Goal: Task Accomplishment & Management: Complete application form

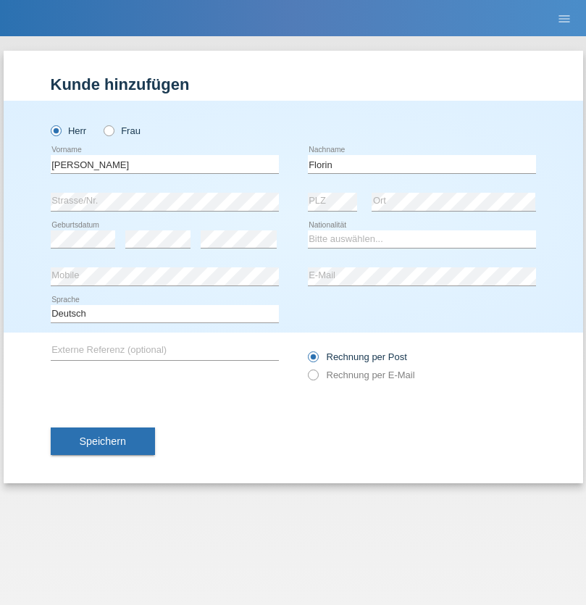
type input "Florin"
select select "RO"
select select "C"
select select "29"
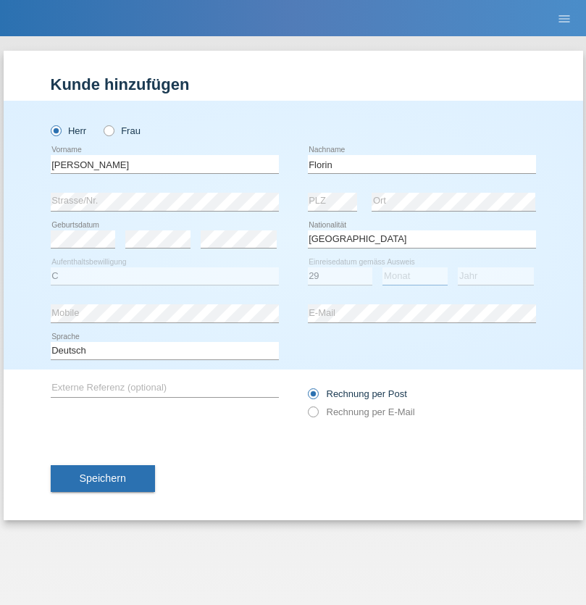
select select "02"
select select "2021"
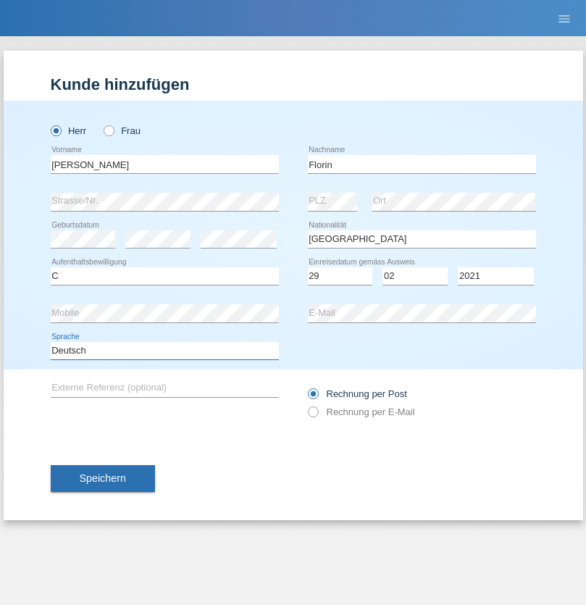
select select "en"
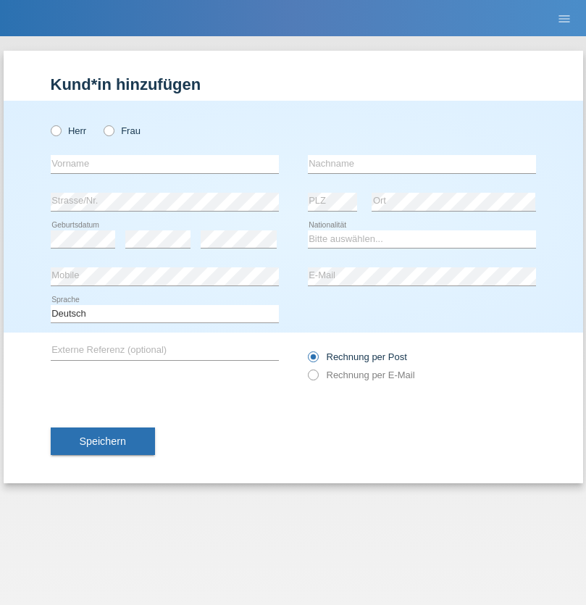
radio input "true"
click at [164, 164] on input "text" at bounding box center [165, 164] width 228 height 18
type input "[PERSON_NAME]"
click at [422, 164] on input "text" at bounding box center [422, 164] width 228 height 18
type input "Krebs"
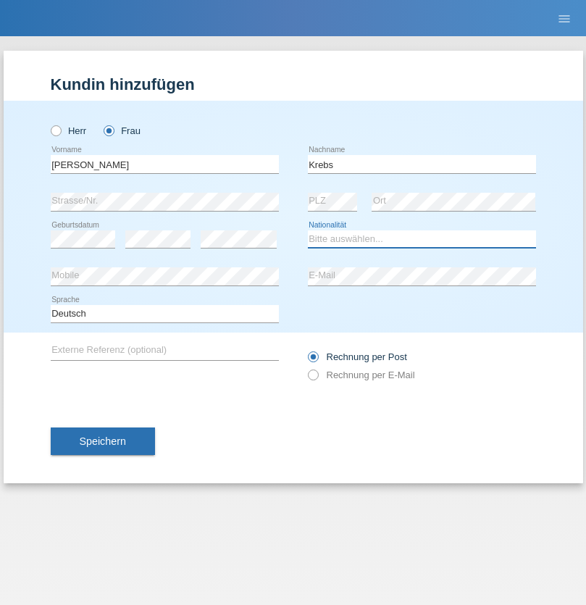
select select "CH"
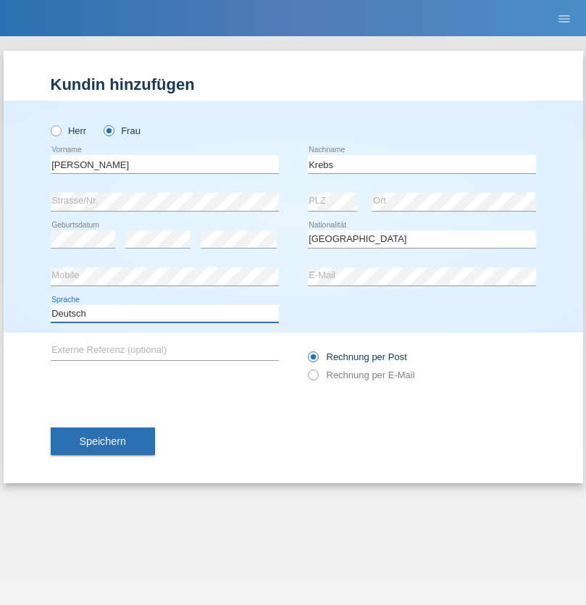
select select "en"
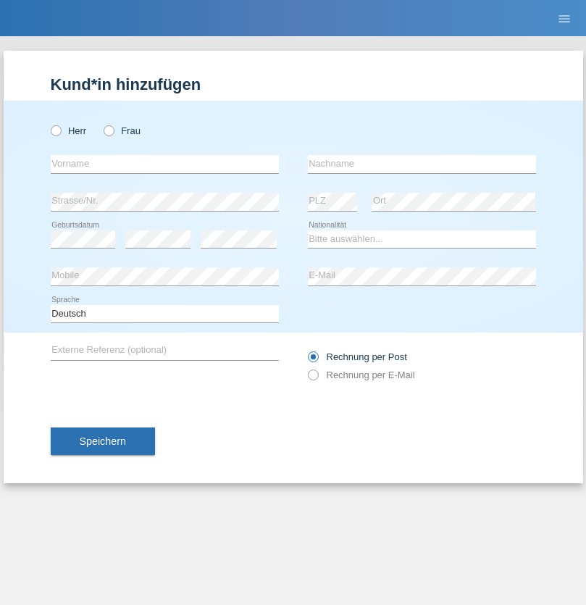
radio input "true"
click at [164, 164] on input "text" at bounding box center [165, 164] width 228 height 18
type input "Qovanaj"
click at [422, 164] on input "text" at bounding box center [422, 164] width 228 height 18
type input "Shaban"
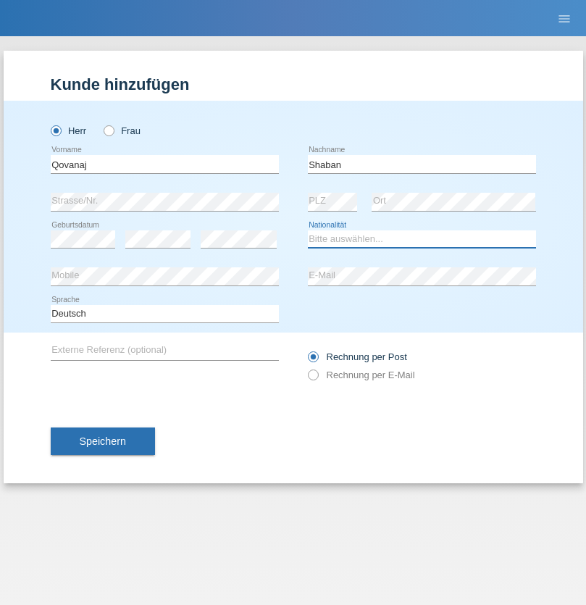
select select "CH"
radio input "true"
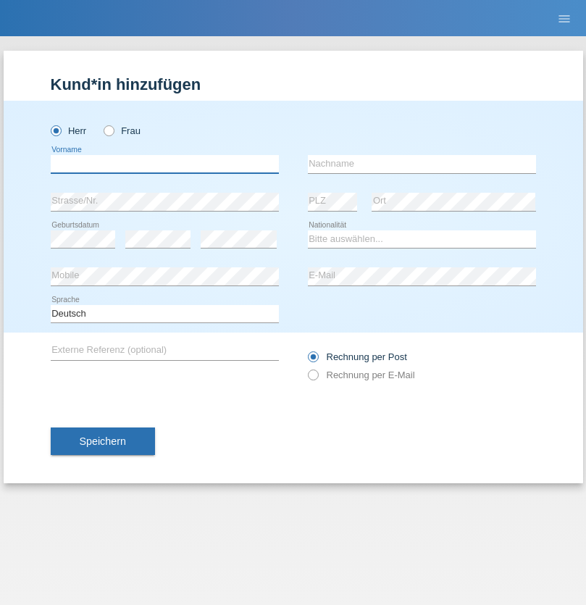
click at [164, 164] on input "text" at bounding box center [165, 164] width 228 height 18
type input "Bruno"
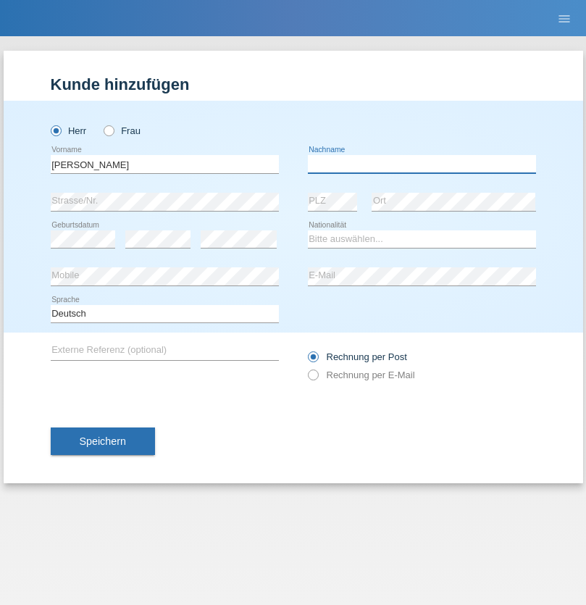
click at [422, 164] on input "text" at bounding box center [422, 164] width 228 height 18
type input "Kaiser"
select select "CH"
radio input "true"
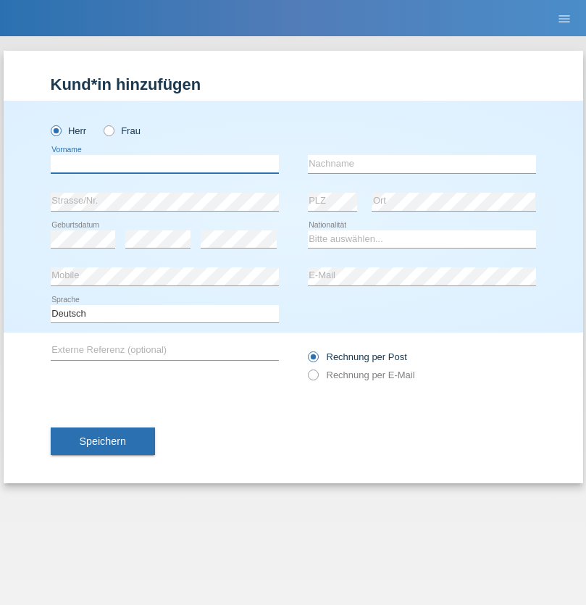
click at [164, 164] on input "text" at bounding box center [165, 164] width 228 height 18
type input "Janick"
click at [422, 164] on input "text" at bounding box center [422, 164] width 228 height 18
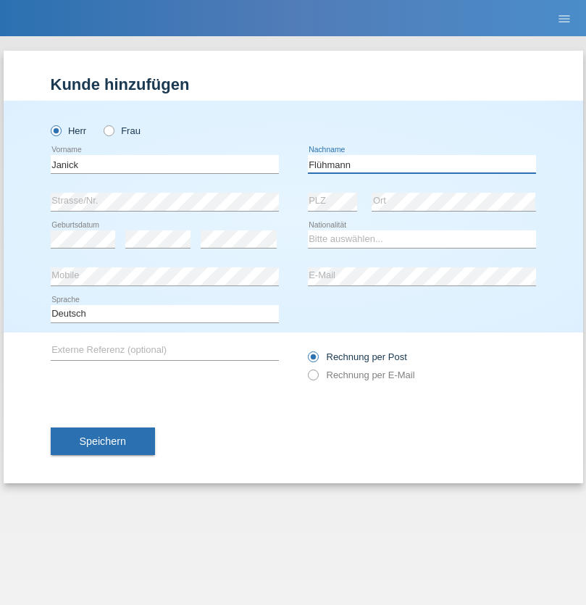
type input "Flühmann"
select select "CH"
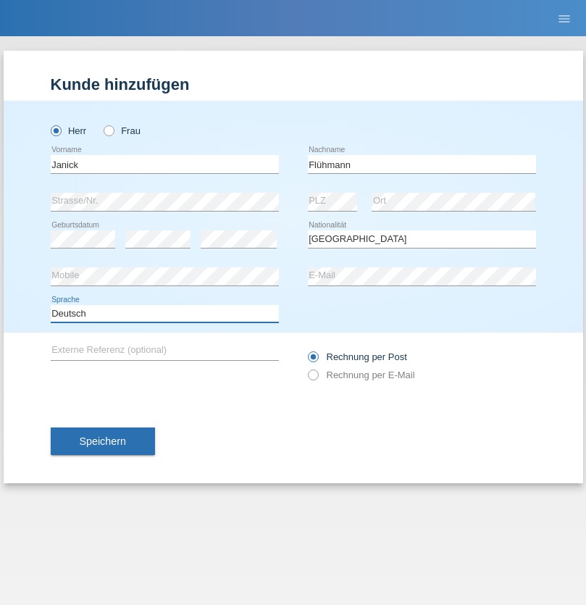
select select "en"
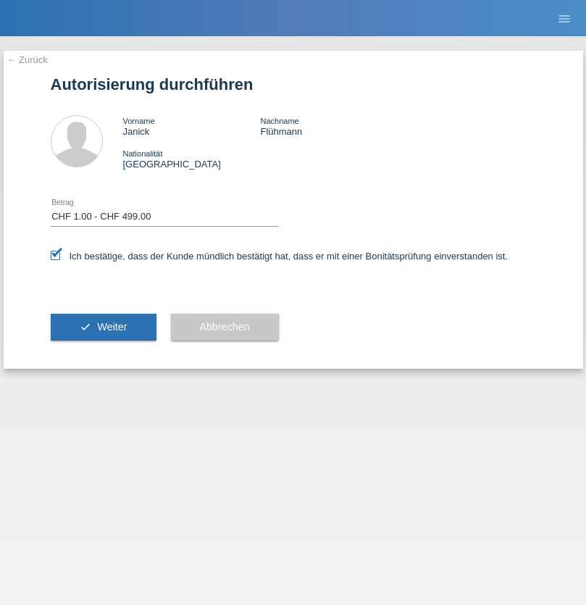
select select "1"
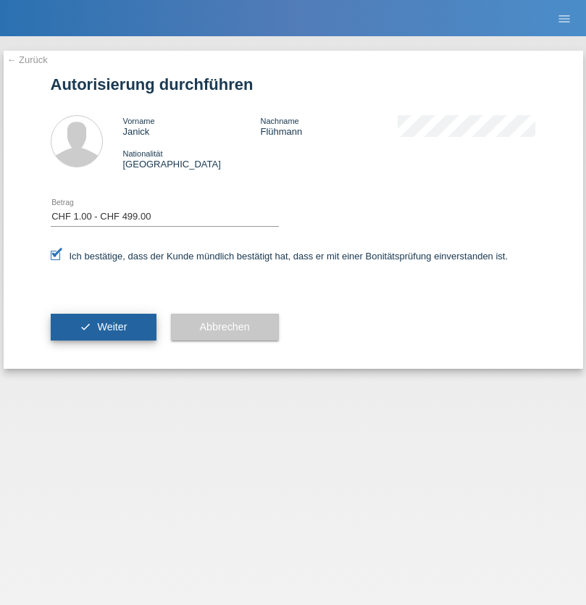
click at [103, 327] on span "Weiter" at bounding box center [112, 327] width 30 height 12
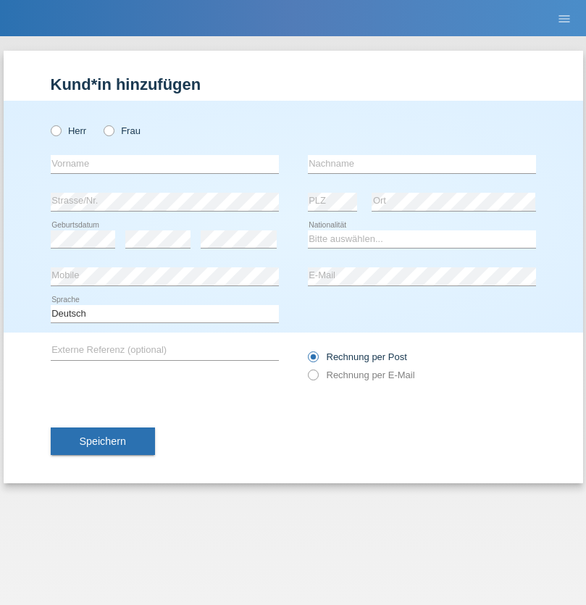
radio input "true"
click at [164, 164] on input "text" at bounding box center [165, 164] width 228 height 18
type input "Idriss"
click at [422, 164] on input "text" at bounding box center [422, 164] width 228 height 18
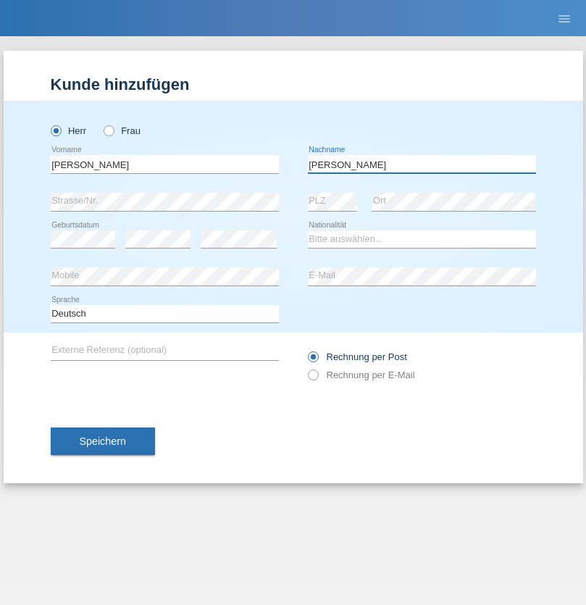
type input "Bourquin"
select select "CH"
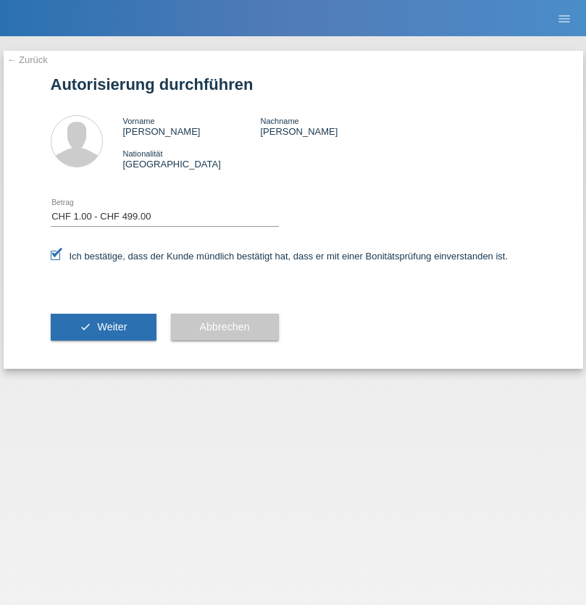
select select "1"
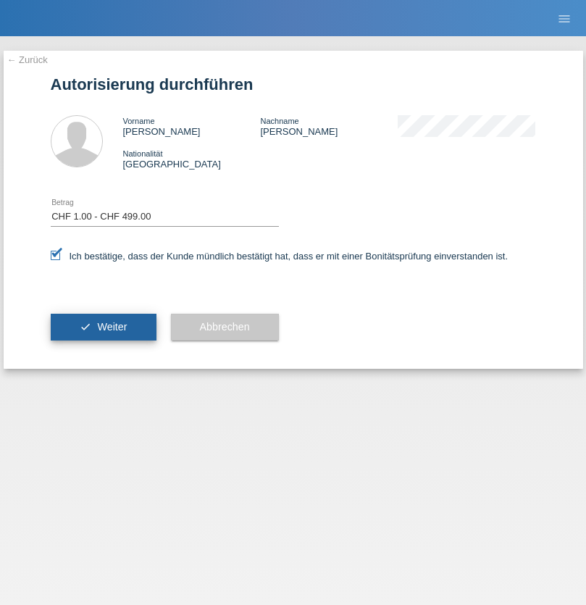
click at [103, 327] on span "Weiter" at bounding box center [112, 327] width 30 height 12
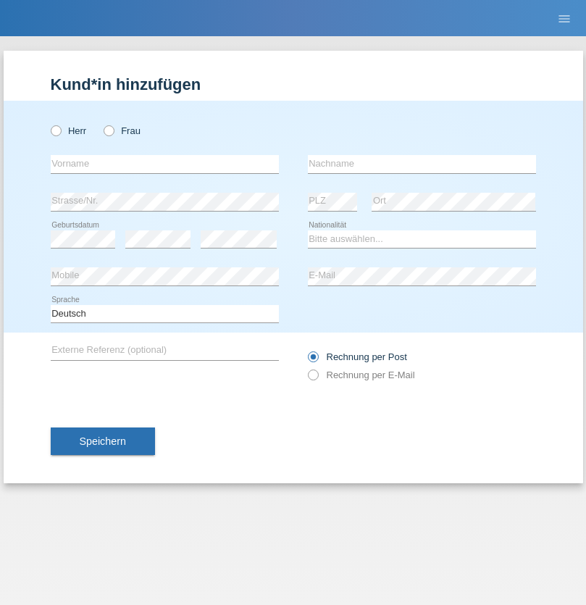
radio input "true"
click at [164, 164] on input "text" at bounding box center [165, 164] width 228 height 18
type input "Miguel"
click at [422, 164] on input "text" at bounding box center [422, 164] width 228 height 18
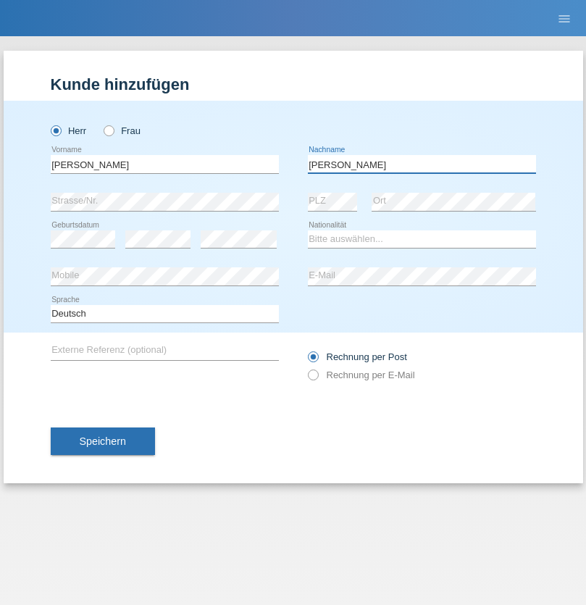
type input "Baptista"
select select "PT"
select select "C"
select select "14"
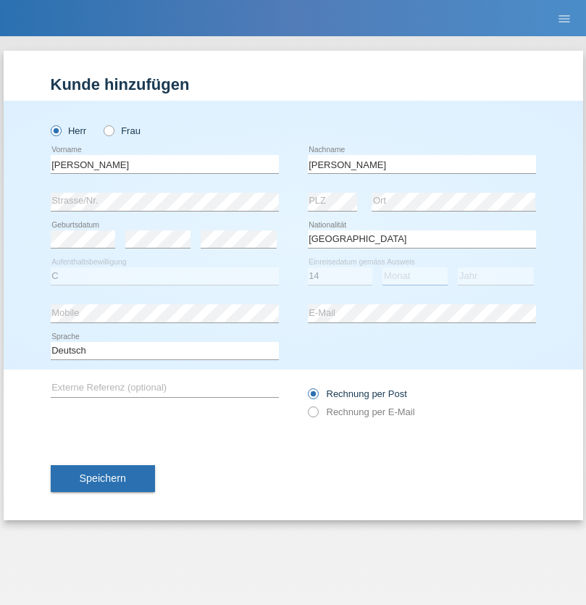
select select "04"
select select "1979"
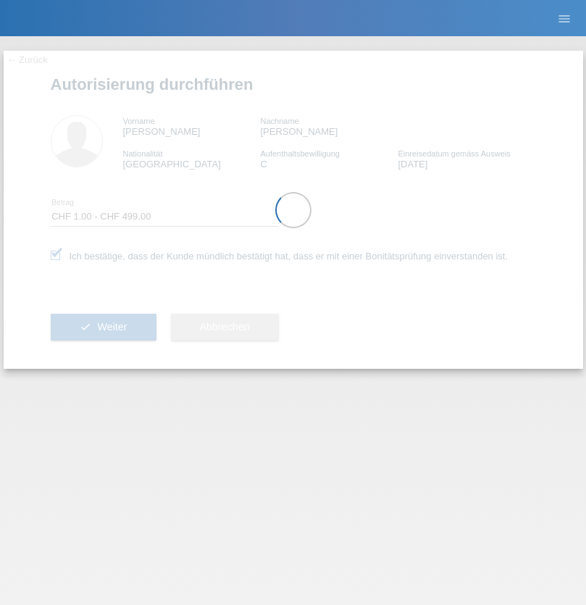
select select "1"
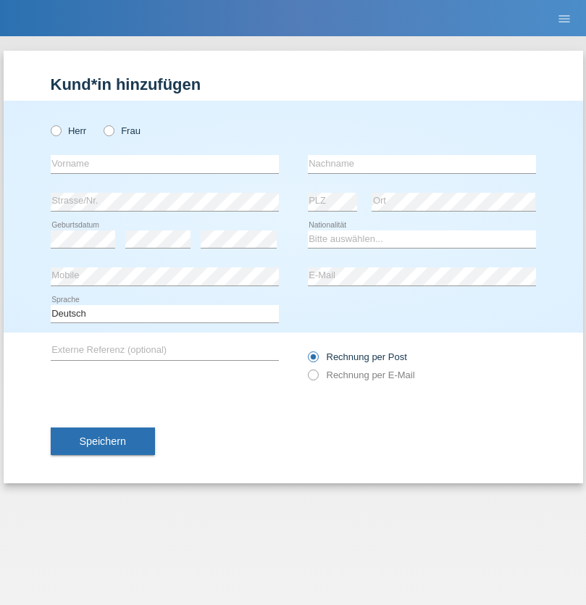
radio input "true"
click at [164, 164] on input "text" at bounding box center [165, 164] width 228 height 18
type input "Volkan"
click at [422, 164] on input "text" at bounding box center [422, 164] width 228 height 18
type input "Laçın"
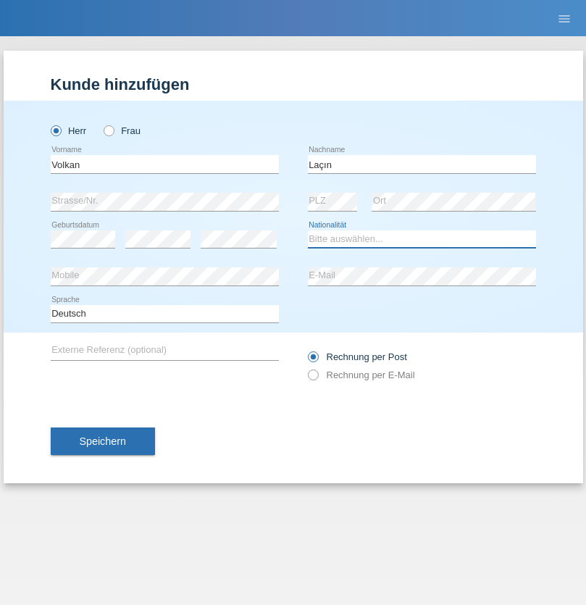
select select "TR"
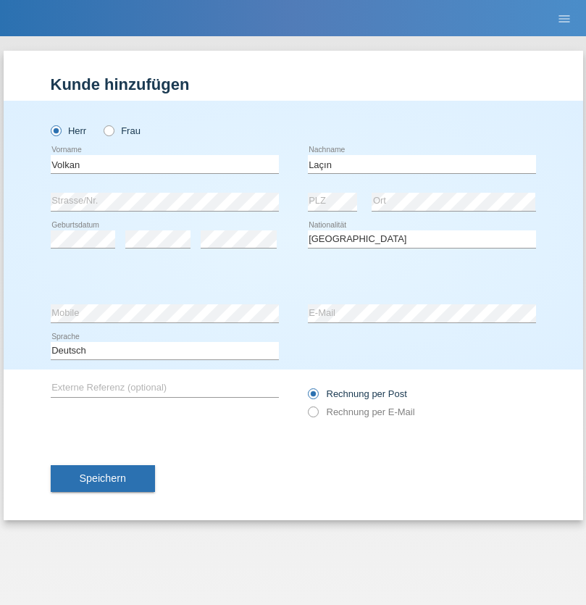
select select "C"
select select "06"
select select "04"
select select "2021"
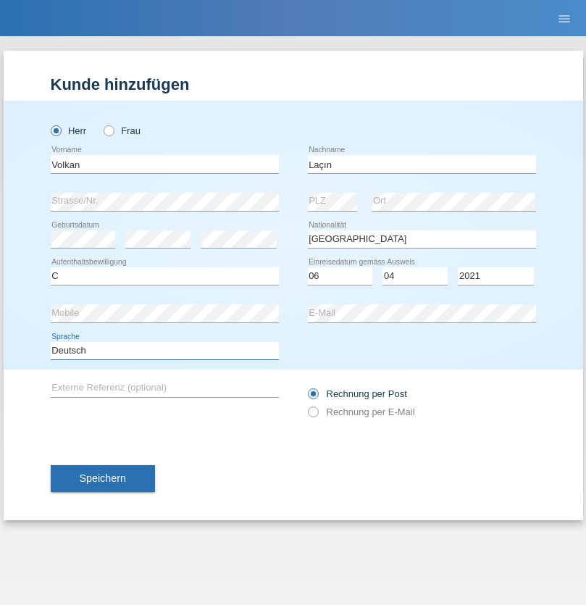
select select "en"
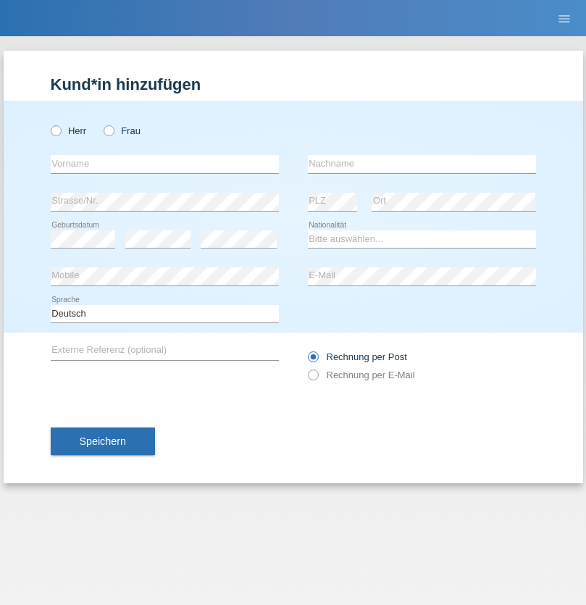
radio input "true"
click at [164, 164] on input "text" at bounding box center [165, 164] width 228 height 18
type input "Volkan"
click at [422, 164] on input "text" at bounding box center [422, 164] width 228 height 18
type input "Laçın"
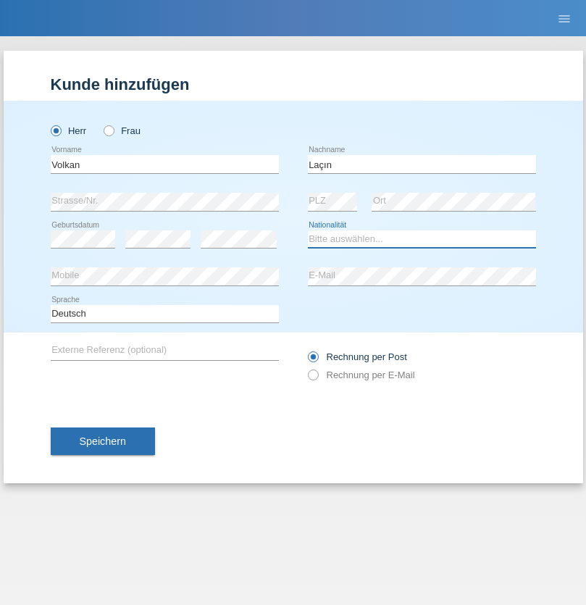
select select "TR"
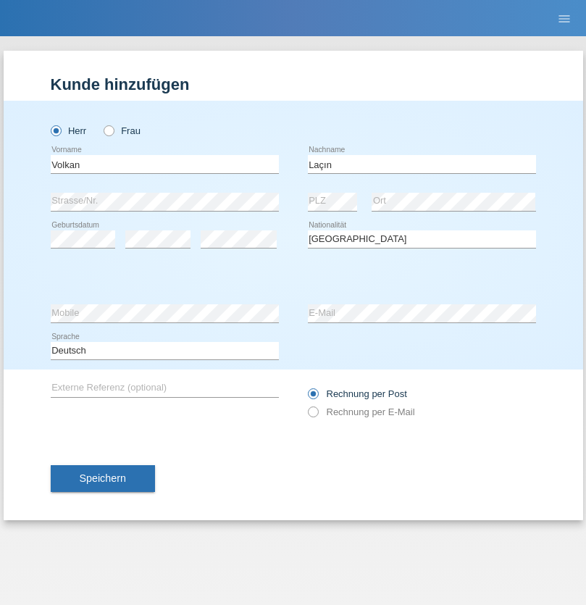
select select "C"
select select "06"
select select "04"
select select "2021"
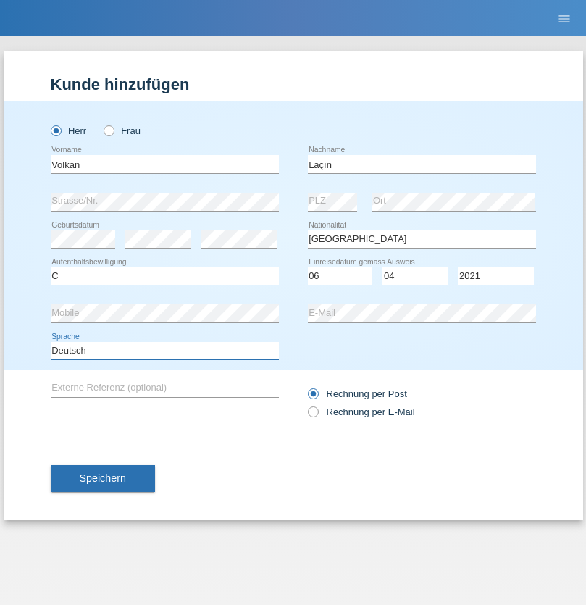
select select "en"
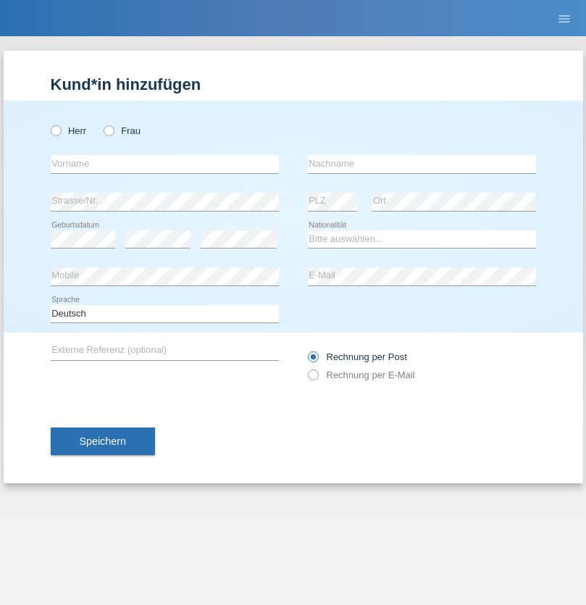
radio input "true"
click at [164, 164] on input "text" at bounding box center [165, 164] width 228 height 18
type input "[PERSON_NAME]"
click at [422, 164] on input "text" at bounding box center [422, 164] width 228 height 18
type input "löffel"
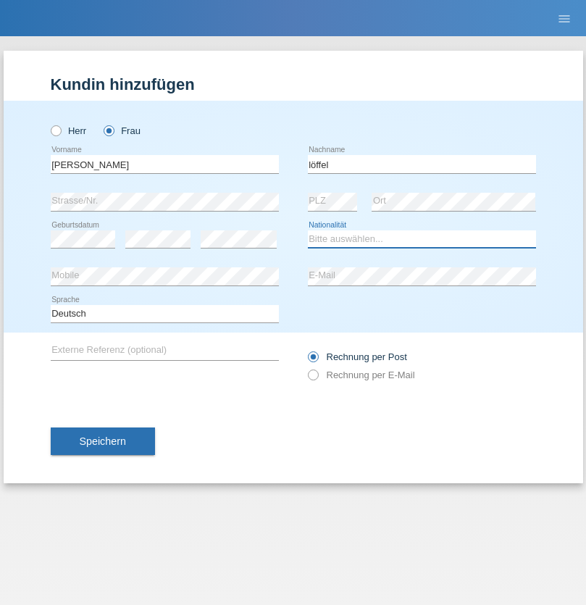
select select "CH"
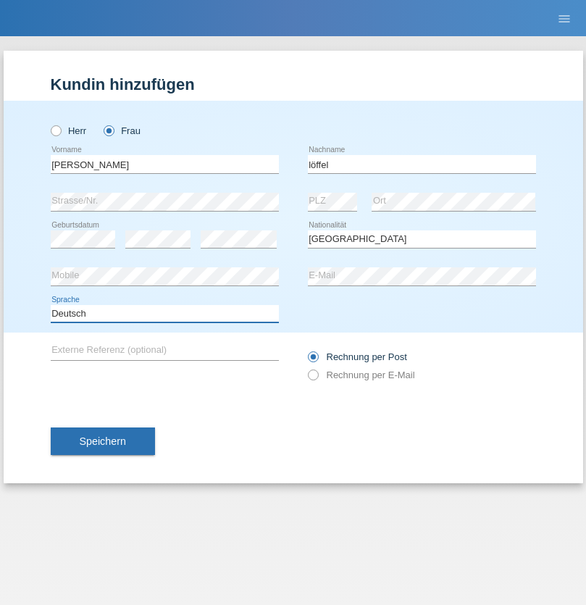
select select "en"
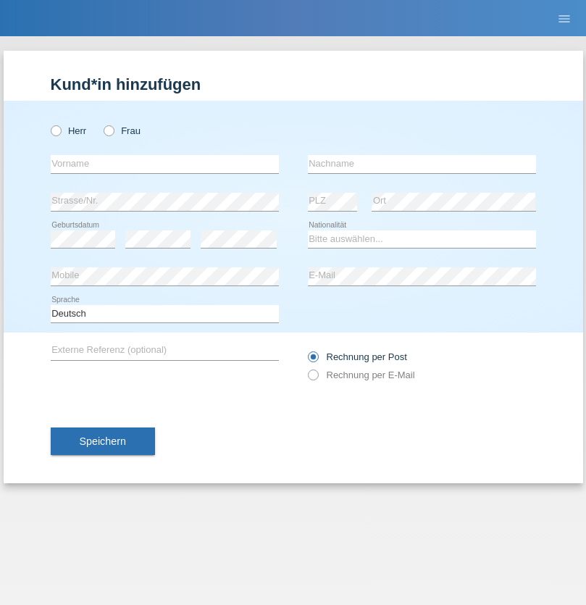
radio input "true"
click at [164, 164] on input "text" at bounding box center [165, 164] width 228 height 18
type input "Matusa"
click at [422, 164] on input "text" at bounding box center [422, 164] width 228 height 18
type input "Marian valentin"
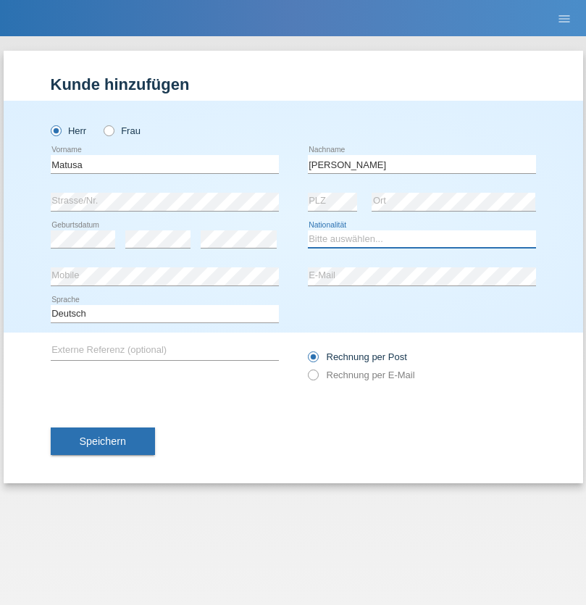
select select "RO"
select select "C"
select select "01"
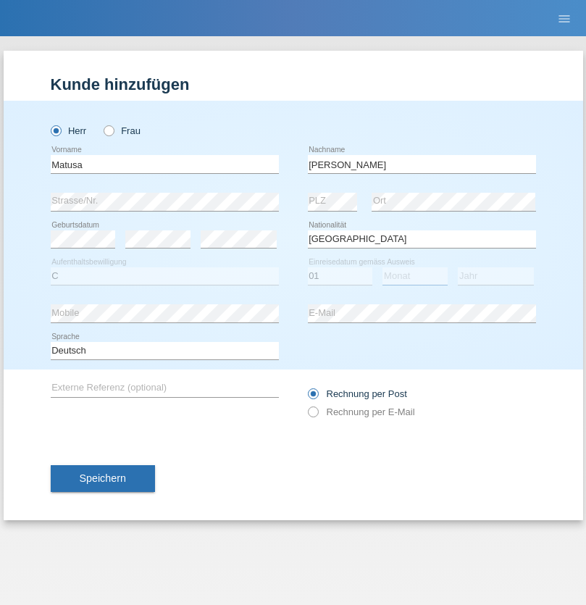
select select "06"
select select "2016"
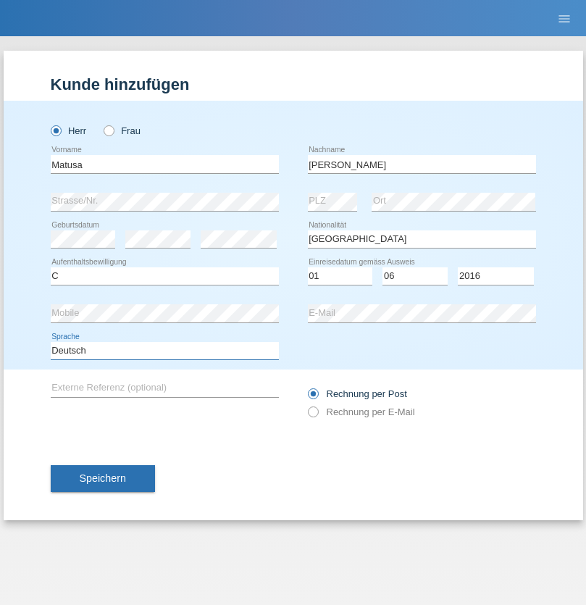
select select "en"
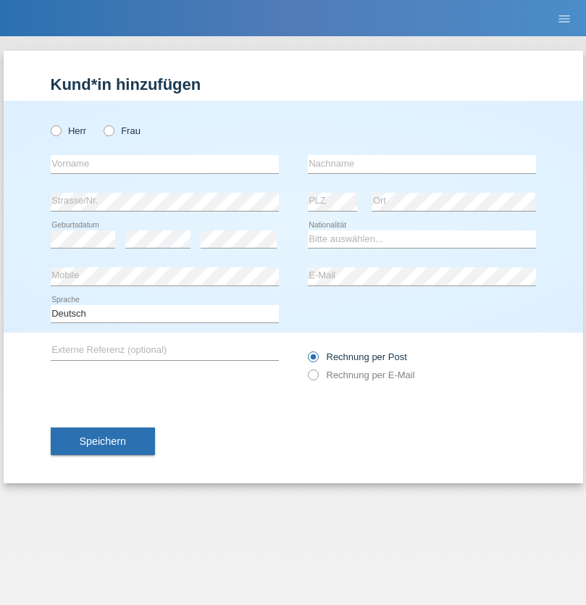
radio input "true"
click at [164, 164] on input "text" at bounding box center [165, 164] width 228 height 18
type input "[PERSON_NAME]"
click at [422, 164] on input "text" at bounding box center [422, 164] width 228 height 18
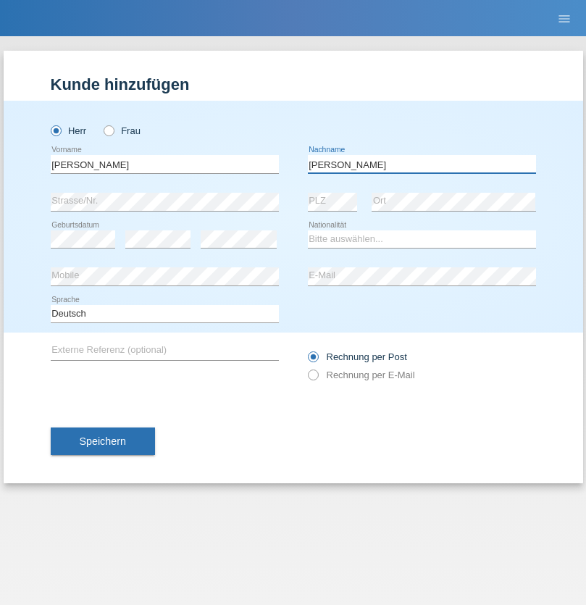
type input "[PERSON_NAME]"
select select "CH"
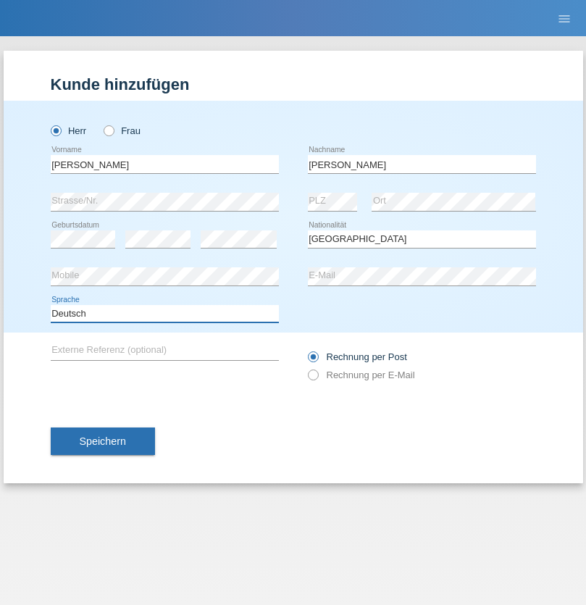
select select "en"
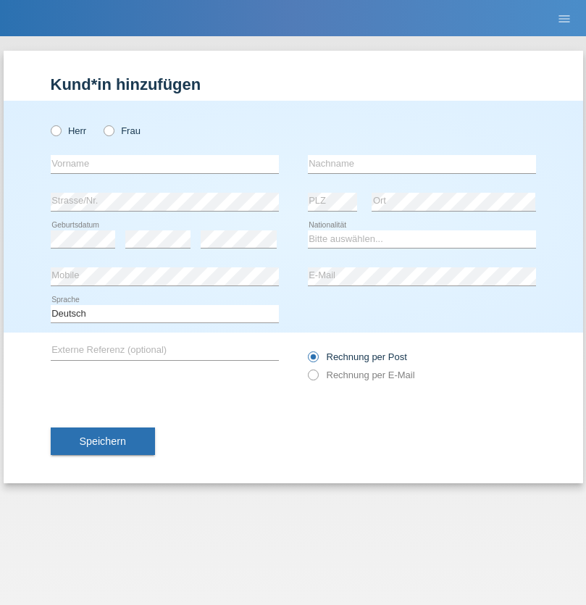
radio input "true"
click at [164, 164] on input "text" at bounding box center [165, 164] width 228 height 18
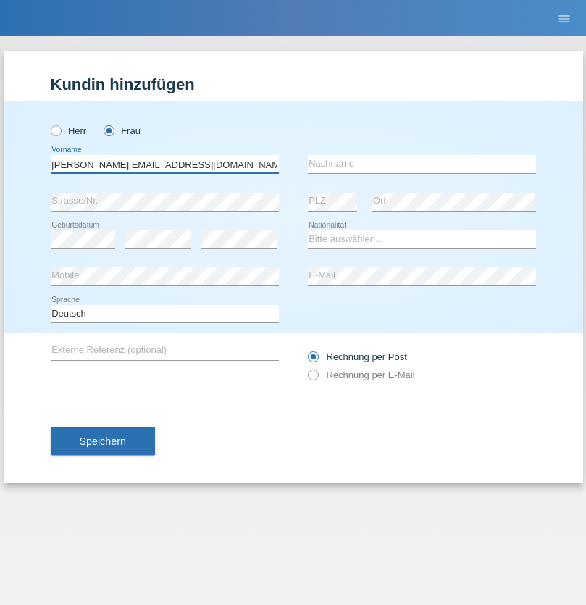
type input "Jasmine.hylaj@gmail.com"
click at [422, 164] on input "text" at bounding box center [422, 164] width 228 height 18
type input "Hylaj"
select select "CH"
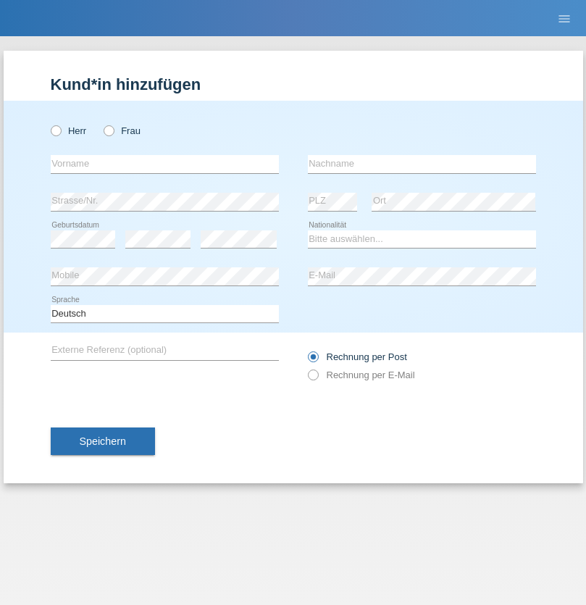
radio input "true"
click at [164, 164] on input "text" at bounding box center [165, 164] width 228 height 18
type input "luka"
click at [422, 164] on input "text" at bounding box center [422, 164] width 228 height 18
type input "kocic"
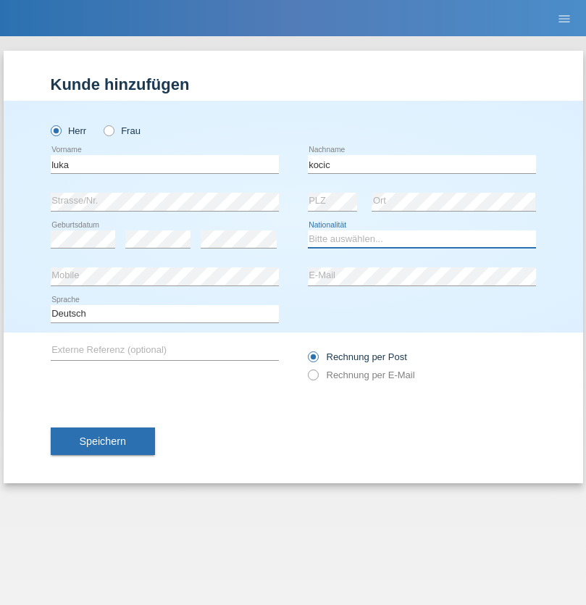
select select "RS"
select select "C"
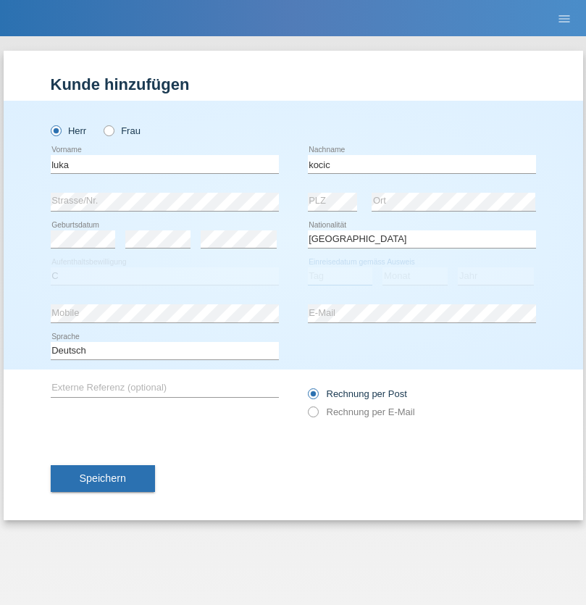
select select "21"
select select "04"
select select "1999"
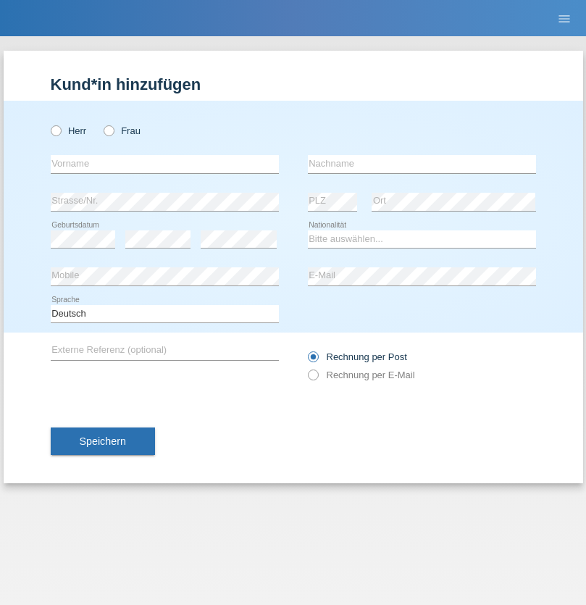
radio input "true"
click at [164, 164] on input "text" at bounding box center [165, 164] width 228 height 18
type input "Marian"
click at [422, 164] on input "text" at bounding box center [422, 164] width 228 height 18
type input "Matusa"
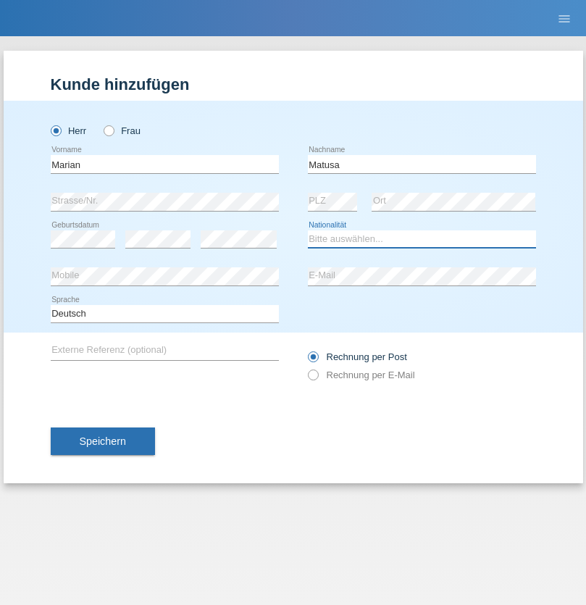
select select "RO"
select select "C"
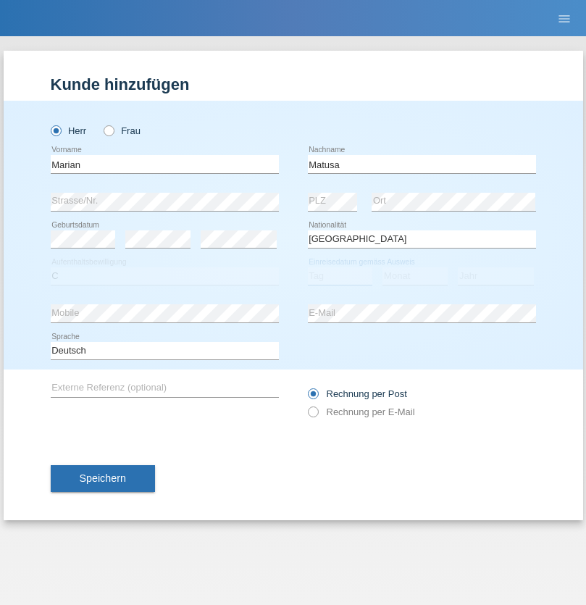
select select "01"
select select "06"
select select "2016"
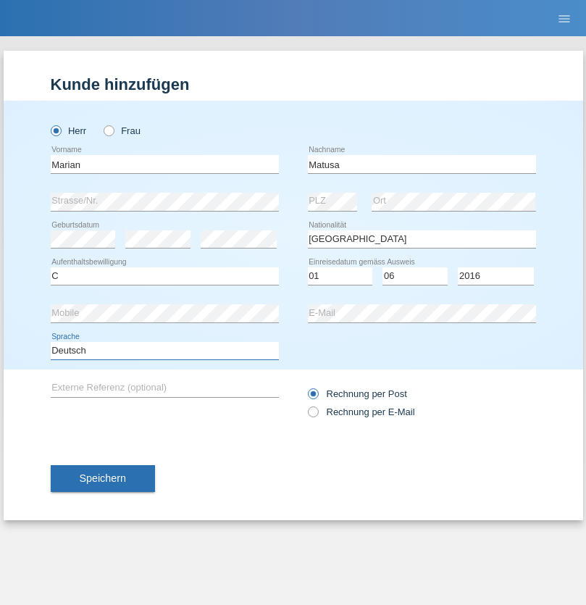
select select "en"
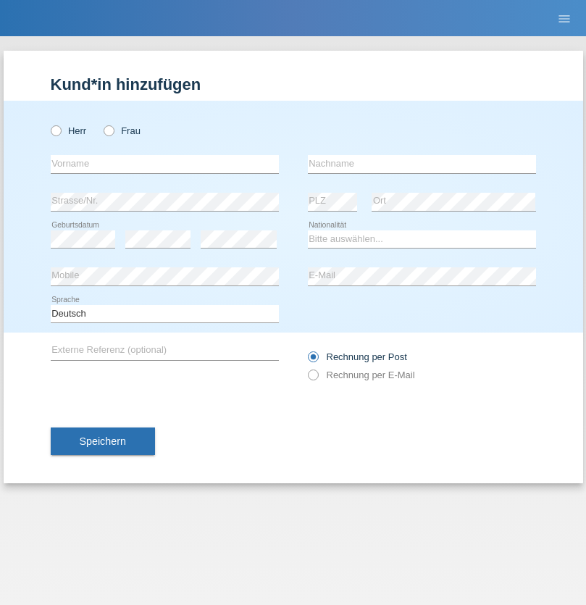
radio input "true"
click at [164, 164] on input "text" at bounding box center [165, 164] width 228 height 18
type input "[PERSON_NAME]"
click at [422, 164] on input "text" at bounding box center [422, 164] width 228 height 18
type input "Weinlein"
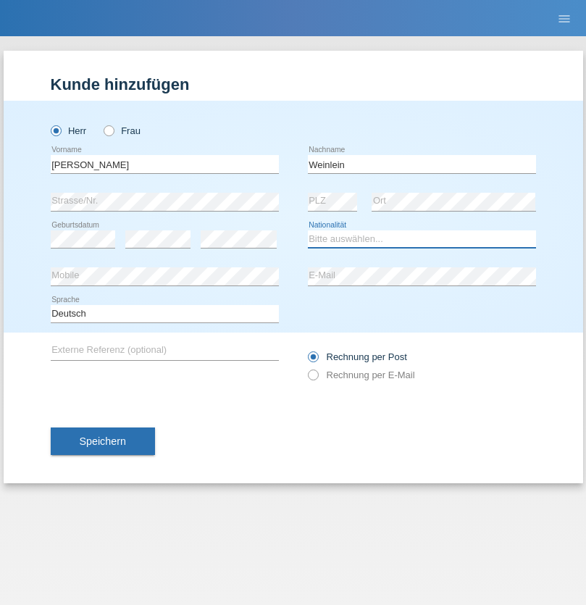
select select "CH"
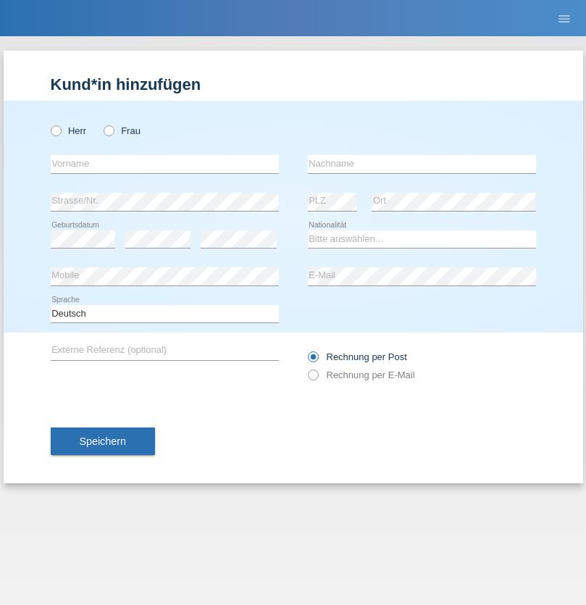
radio input "true"
click at [164, 164] on input "text" at bounding box center [165, 164] width 228 height 18
type input "Jashari lmeri"
click at [422, 164] on input "text" at bounding box center [422, 164] width 228 height 18
type input "Rabije"
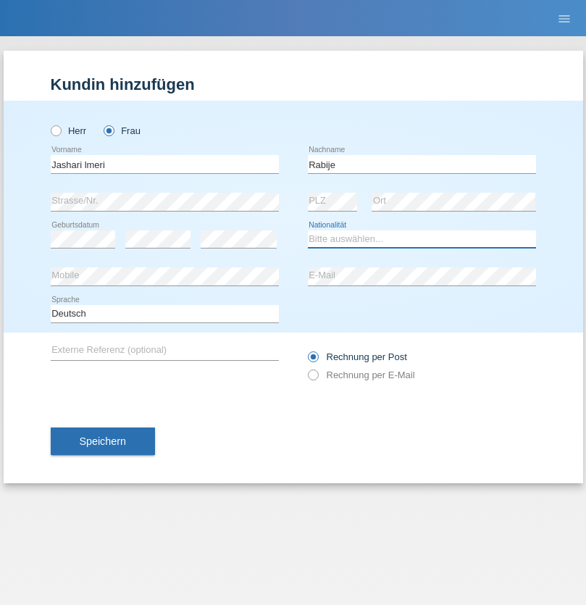
select select "CH"
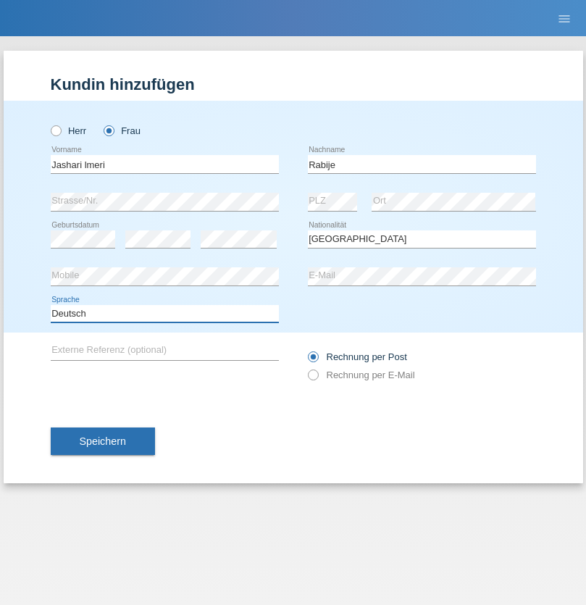
select select "en"
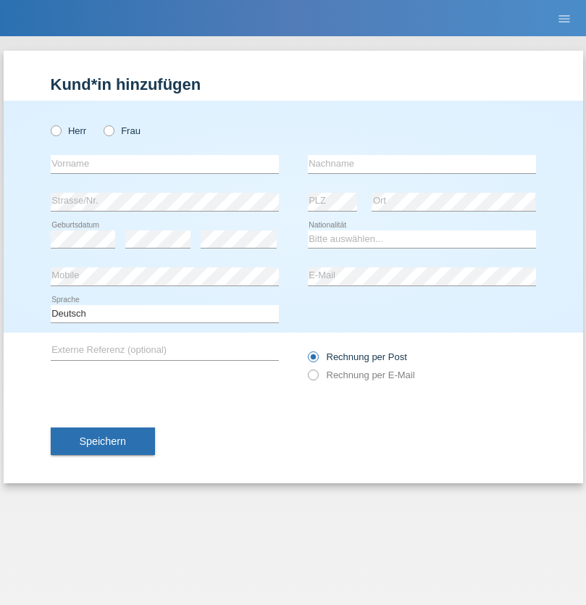
radio input "true"
click at [164, 164] on input "text" at bounding box center [165, 164] width 228 height 18
type input "firat"
click at [422, 164] on input "text" at bounding box center [422, 164] width 228 height 18
type input "kara"
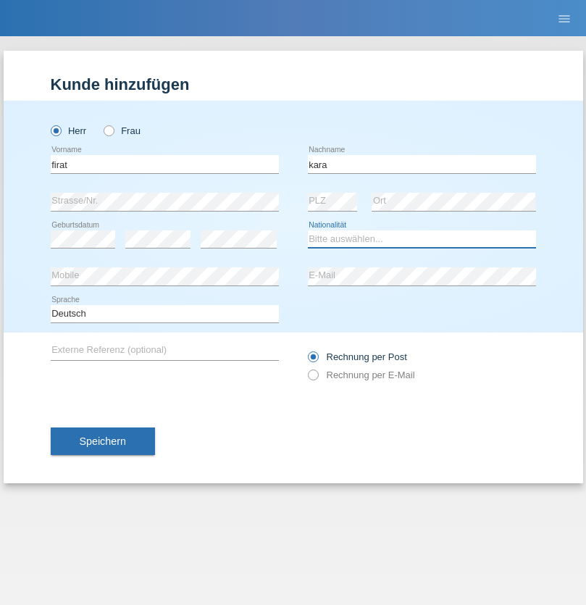
select select "CH"
radio input "true"
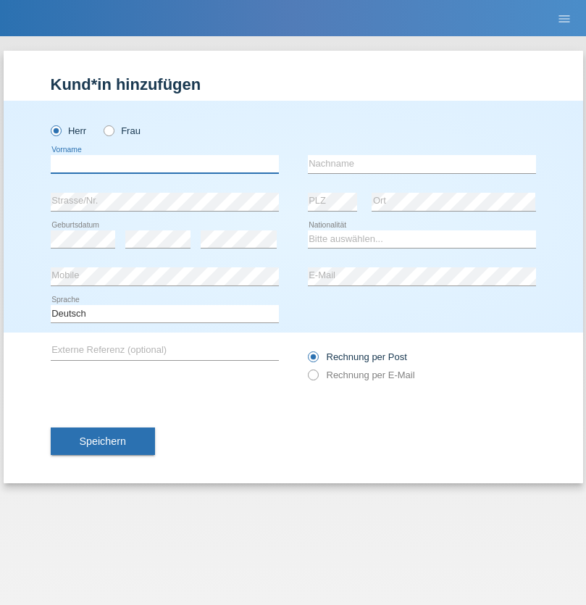
click at [164, 164] on input "text" at bounding box center [165, 164] width 228 height 18
type input "Gigov"
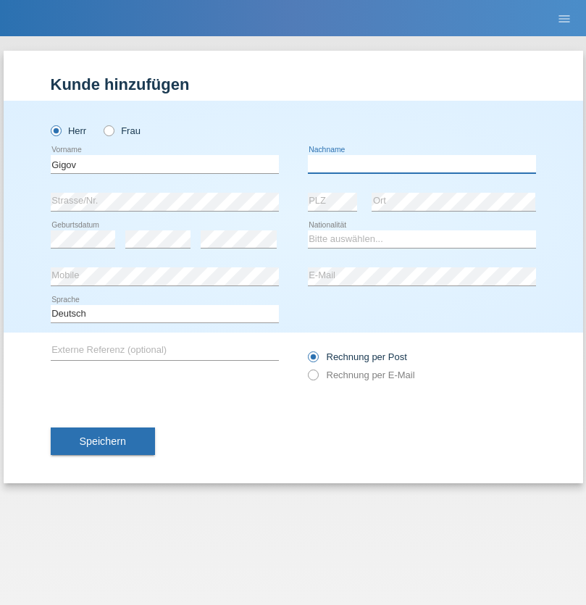
click at [422, 164] on input "text" at bounding box center [422, 164] width 228 height 18
type input "Zhan"
select select "BG"
select select "C"
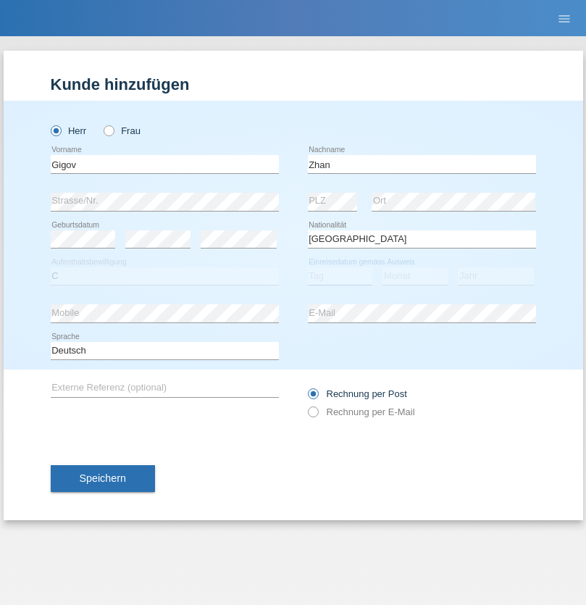
select select "23"
select select "10"
select select "2021"
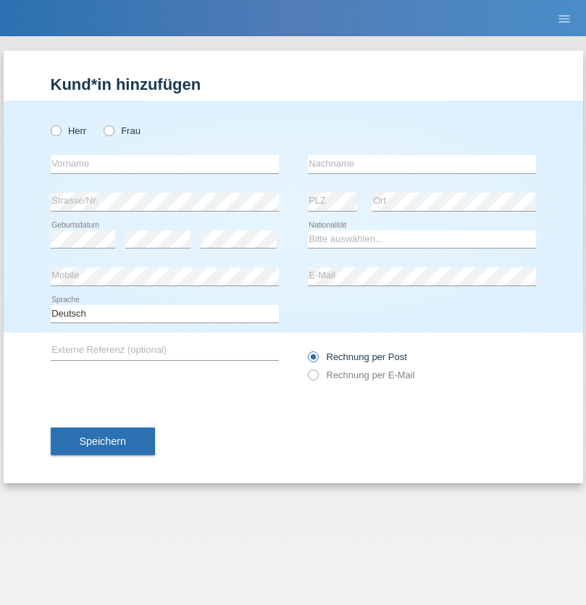
radio input "true"
click at [164, 164] on input "text" at bounding box center [165, 164] width 228 height 18
type input "Amand"
click at [422, 164] on input "text" at bounding box center [422, 164] width 228 height 18
type input "Pires"
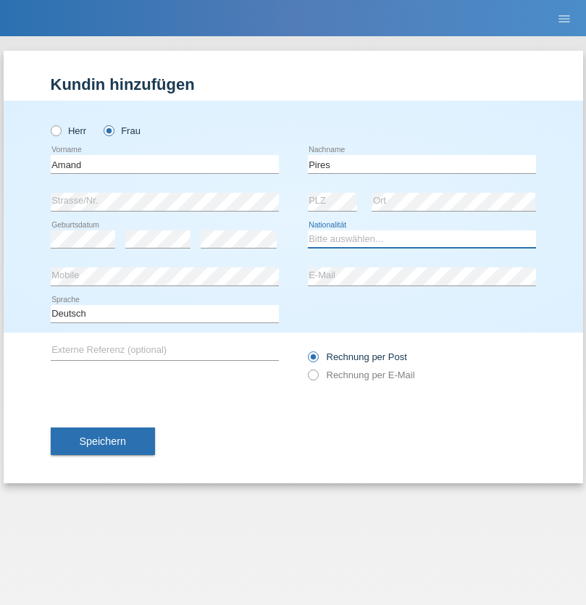
select select "CH"
radio input "true"
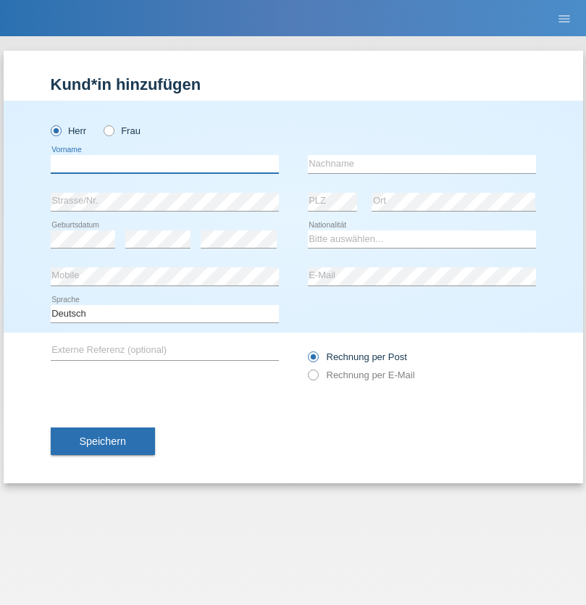
click at [164, 164] on input "text" at bounding box center [165, 164] width 228 height 18
type input "Anwar"
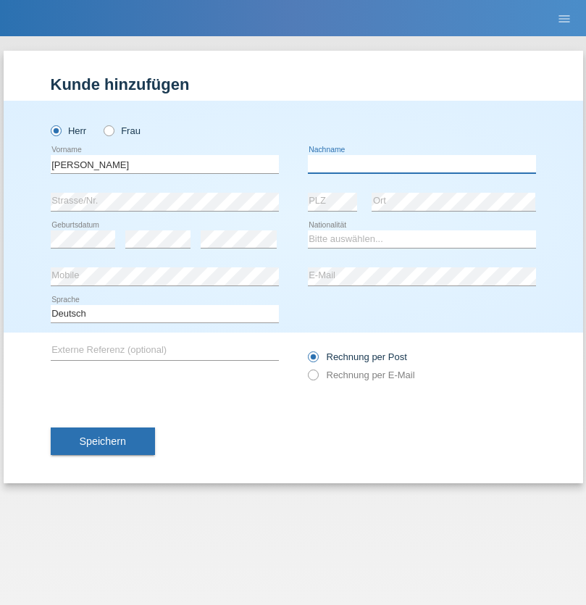
click at [422, 164] on input "text" at bounding box center [422, 164] width 228 height 18
type input "Saidi"
select select "CH"
radio input "true"
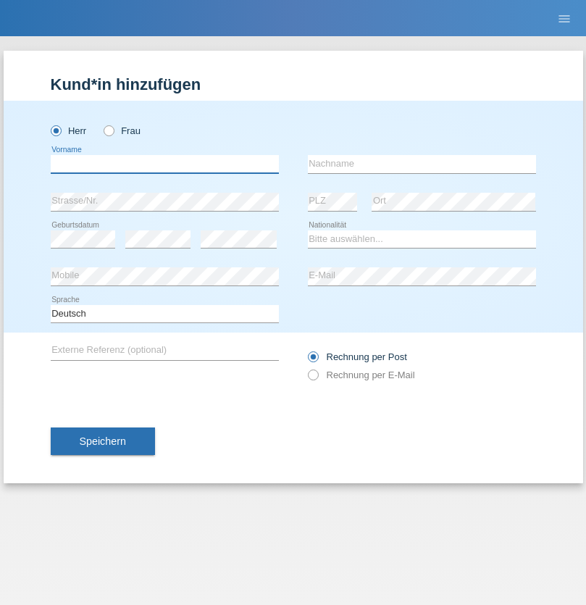
click at [164, 164] on input "text" at bounding box center [165, 164] width 228 height 18
type input "Edinson Maurício"
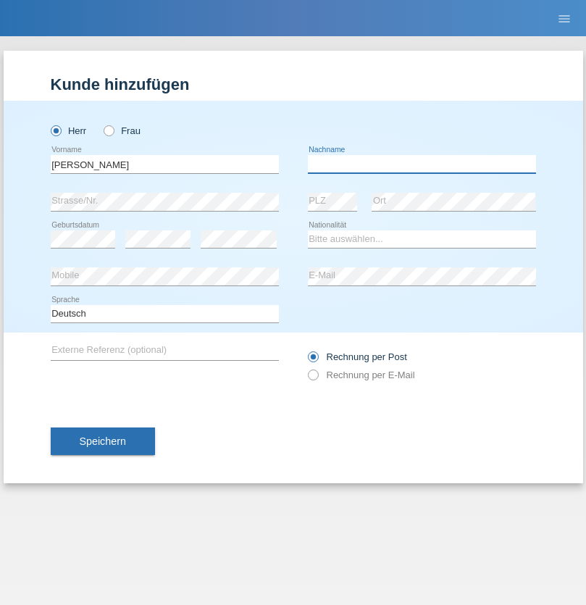
click at [422, 164] on input "text" at bounding box center [422, 164] width 228 height 18
type input "Branquinho Alexander"
select select "PT"
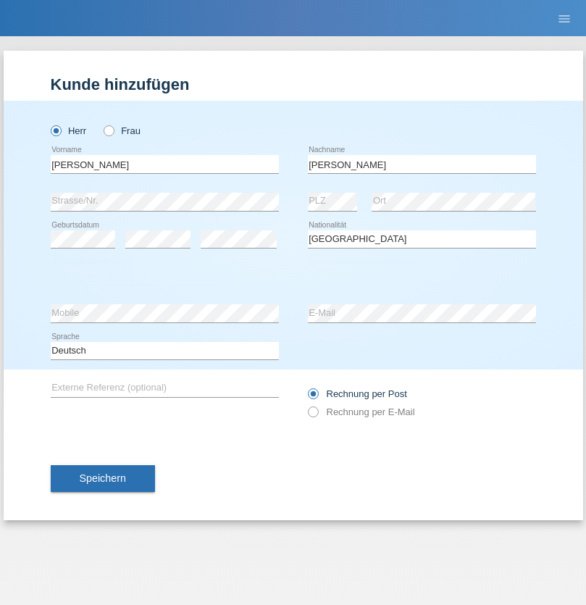
select select "C"
select select "23"
select select "08"
select select "2021"
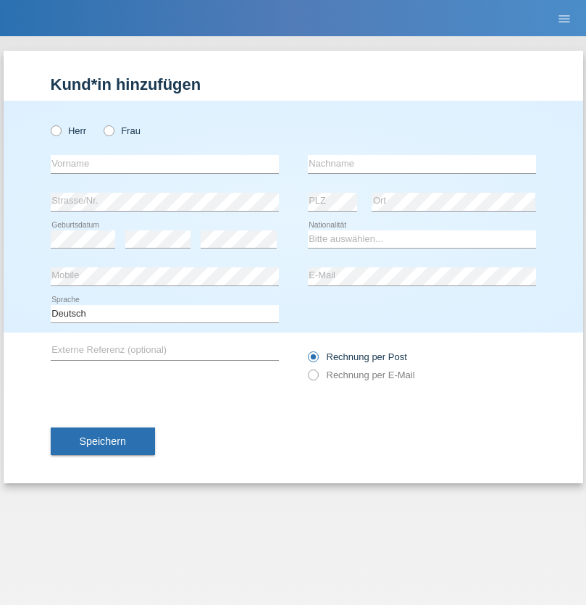
radio input "true"
click at [164, 164] on input "text" at bounding box center [165, 164] width 228 height 18
type input "[PERSON_NAME]"
click at [422, 164] on input "text" at bounding box center [422, 164] width 228 height 18
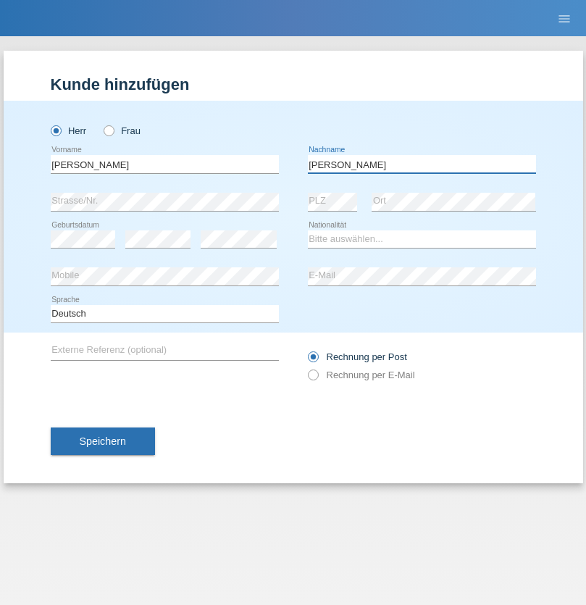
type input "[PERSON_NAME]"
select select "CH"
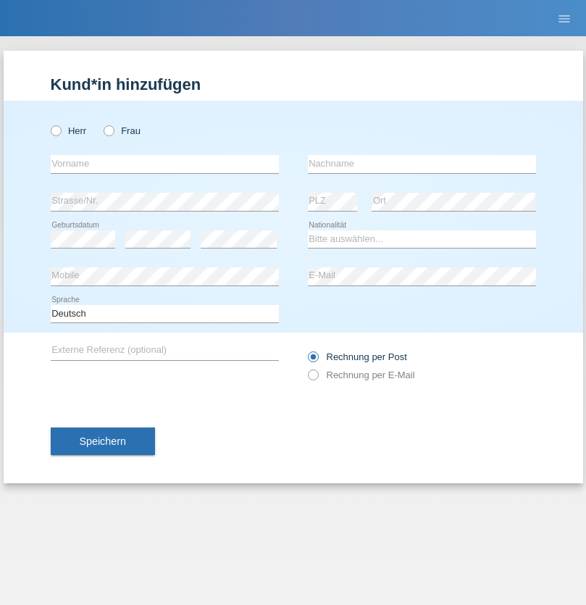
radio input "true"
click at [164, 164] on input "text" at bounding box center [165, 164] width 228 height 18
type input "Szilvia"
click at [422, 164] on input "text" at bounding box center [422, 164] width 228 height 18
type input "Olakh"
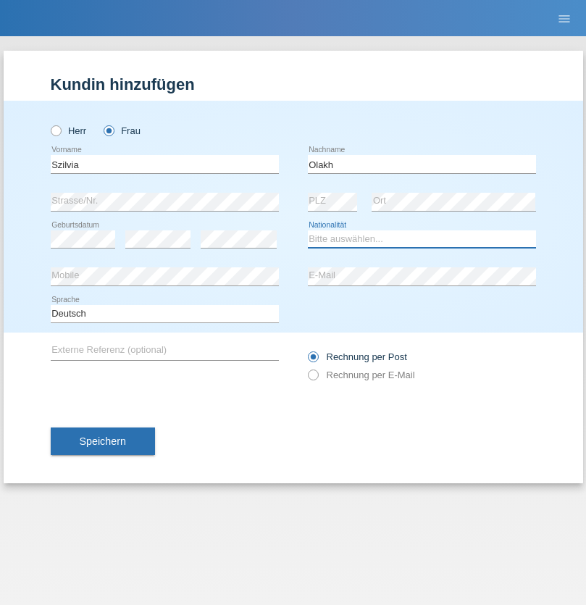
select select "UA"
select select "C"
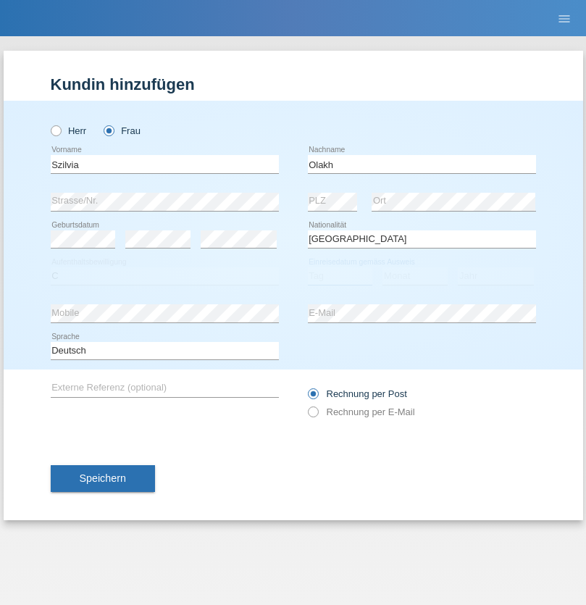
select select "16"
select select "09"
select select "2021"
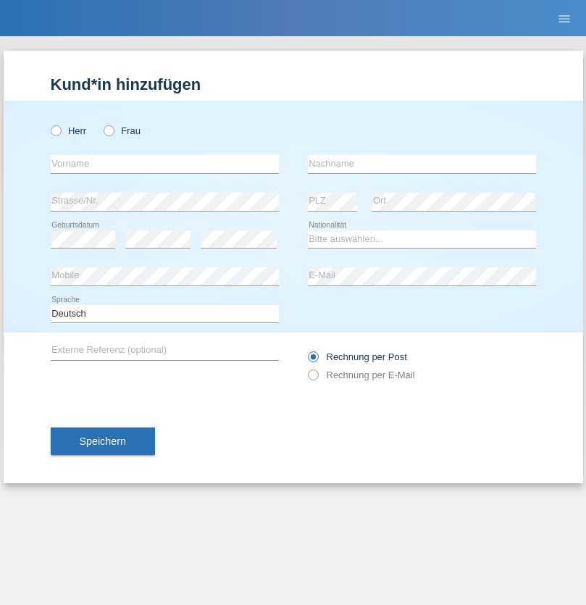
radio input "true"
click at [164, 164] on input "text" at bounding box center [165, 164] width 228 height 18
type input "Asrit"
click at [422, 164] on input "text" at bounding box center [422, 164] width 228 height 18
type input "Kupa"
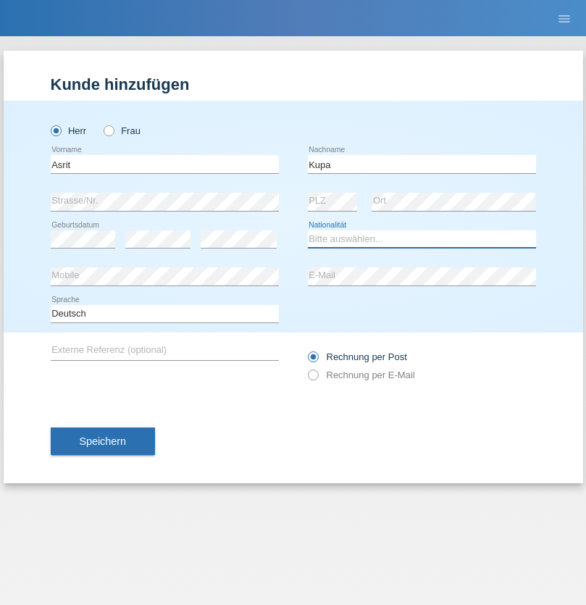
select select "MK"
select select "C"
select select "27"
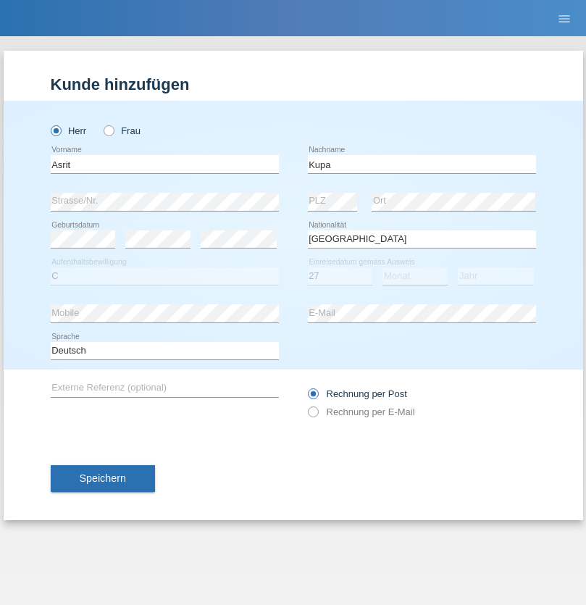
select select "05"
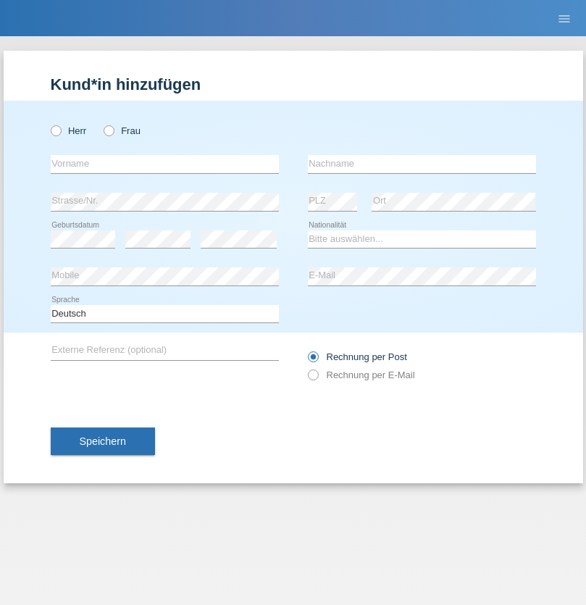
radio input "true"
click at [164, 164] on input "text" at bounding box center [165, 164] width 228 height 18
type input "[PERSON_NAME]"
click at [422, 164] on input "text" at bounding box center [422, 164] width 228 height 18
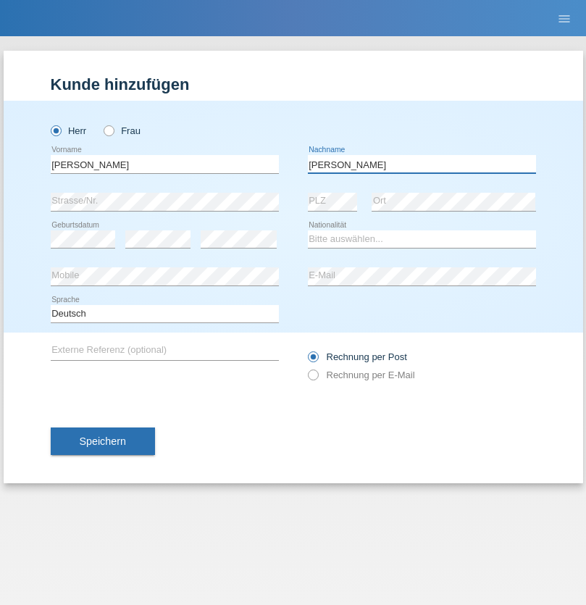
type input "[PERSON_NAME]"
select select "SY"
select select "C"
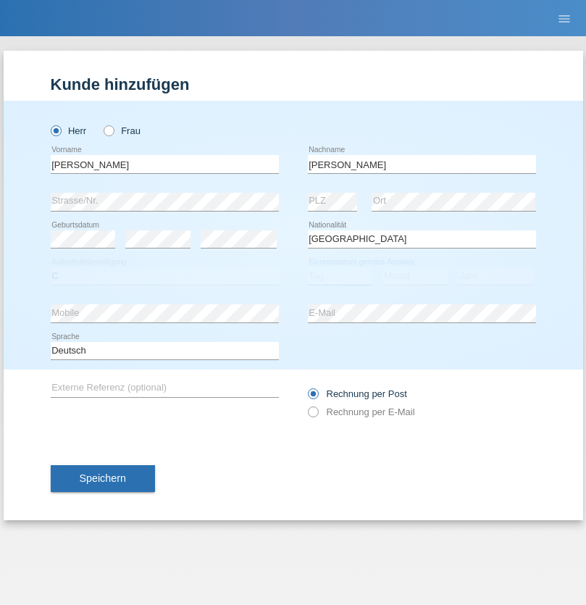
select select "16"
select select "09"
select select "2021"
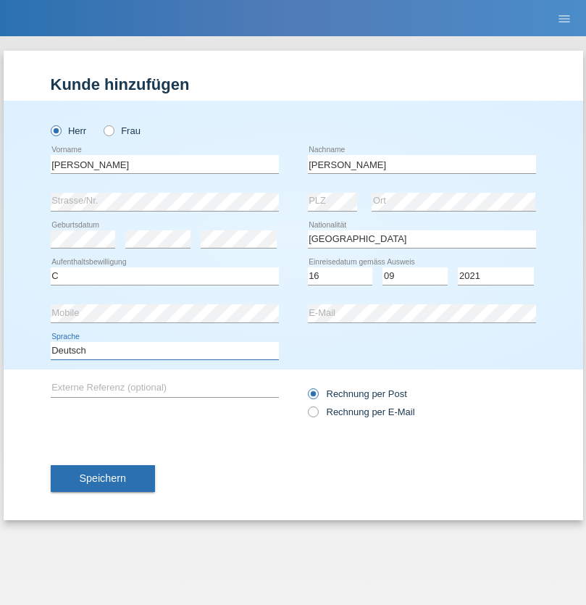
select select "en"
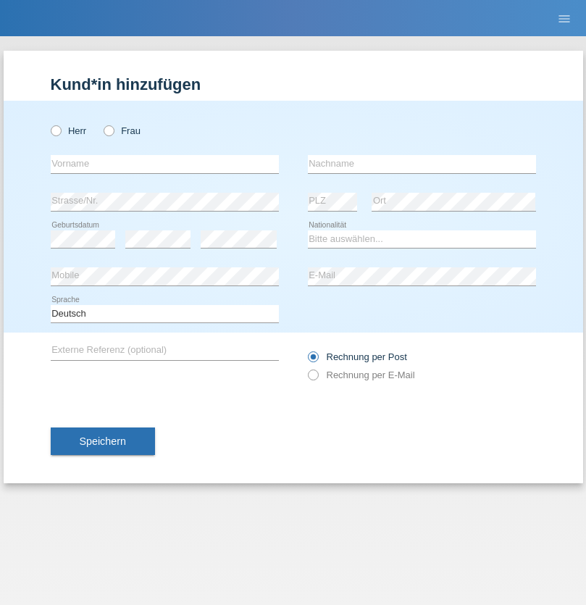
radio input "true"
select select "CH"
radio input "true"
click at [164, 164] on input "text" at bounding box center [165, 164] width 228 height 18
type input "[PERSON_NAME]"
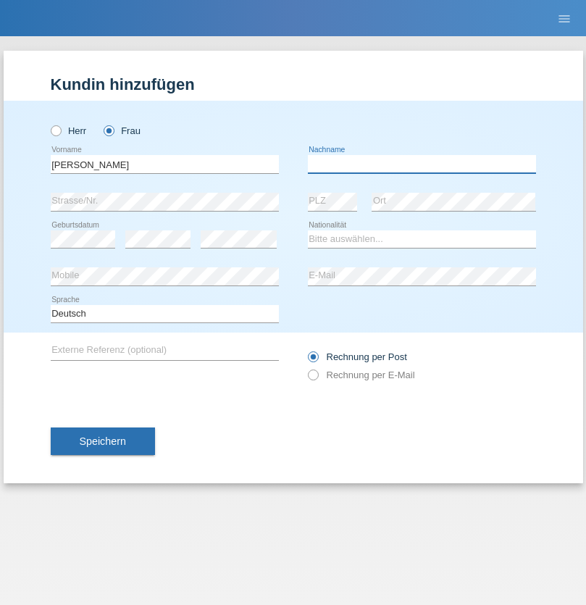
click at [422, 164] on input "text" at bounding box center [422, 164] width 228 height 18
type input "Bacic"
select select "CH"
